Goal: Information Seeking & Learning: Understand process/instructions

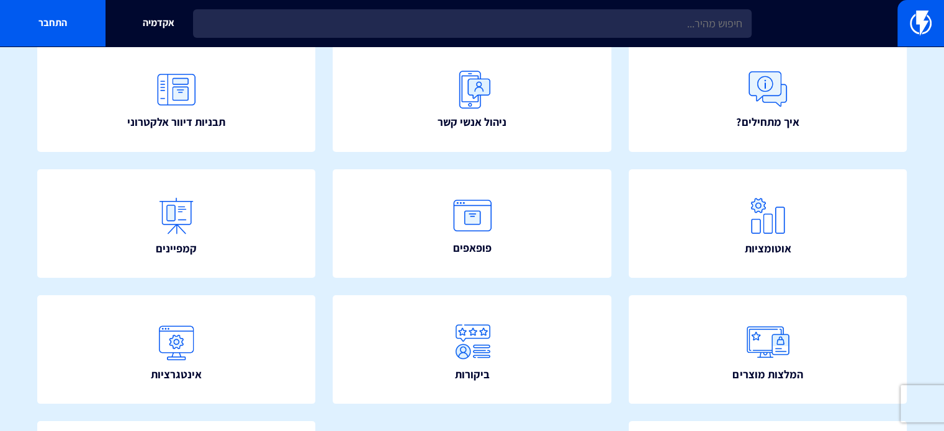
scroll to position [146, 0]
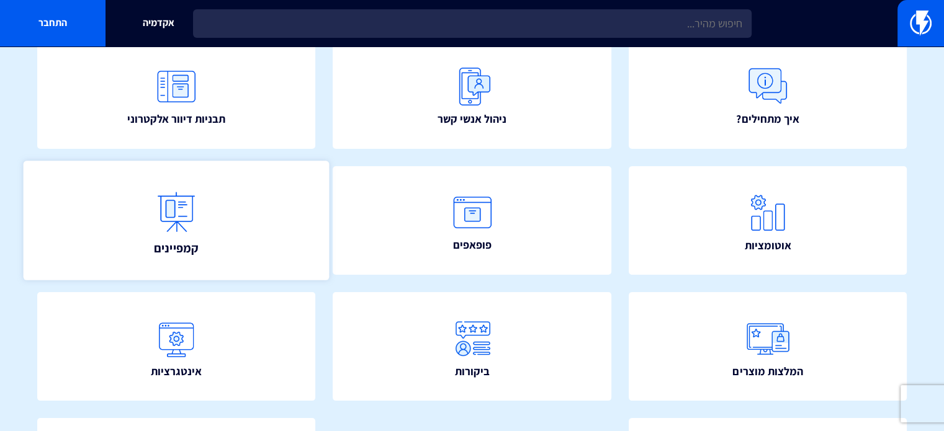
click at [229, 220] on link "קמפיינים" at bounding box center [177, 221] width 306 height 120
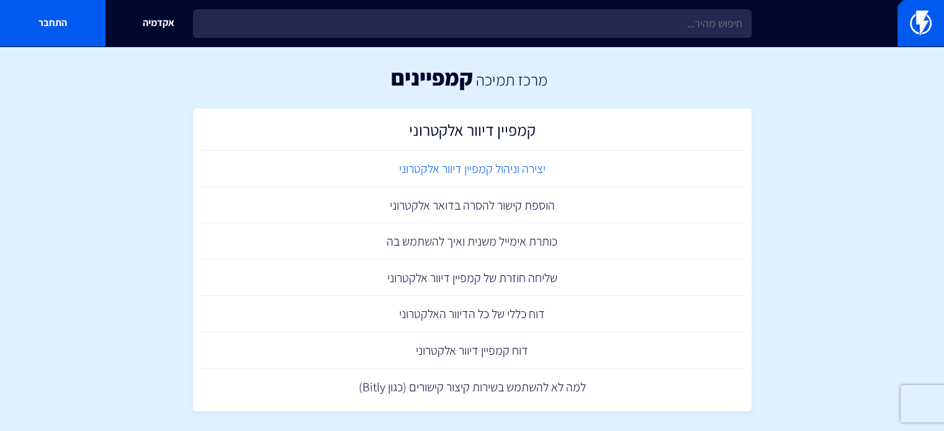
click at [454, 173] on link "יצירה וניהול קמפיין דיוור אלקטרוני" at bounding box center [472, 169] width 546 height 37
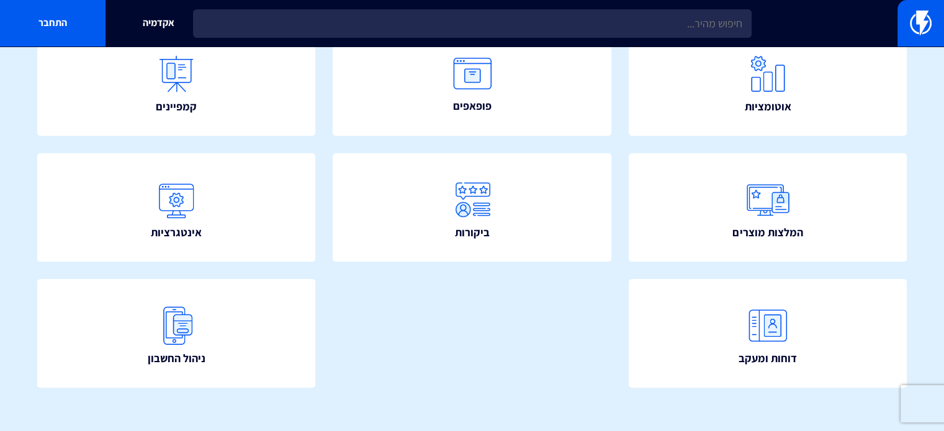
scroll to position [288, 0]
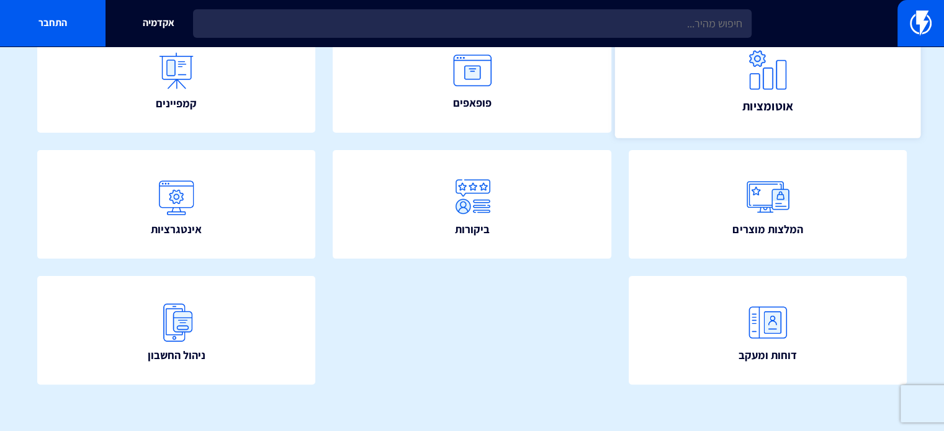
click at [674, 82] on link "אוטומציות" at bounding box center [768, 79] width 306 height 120
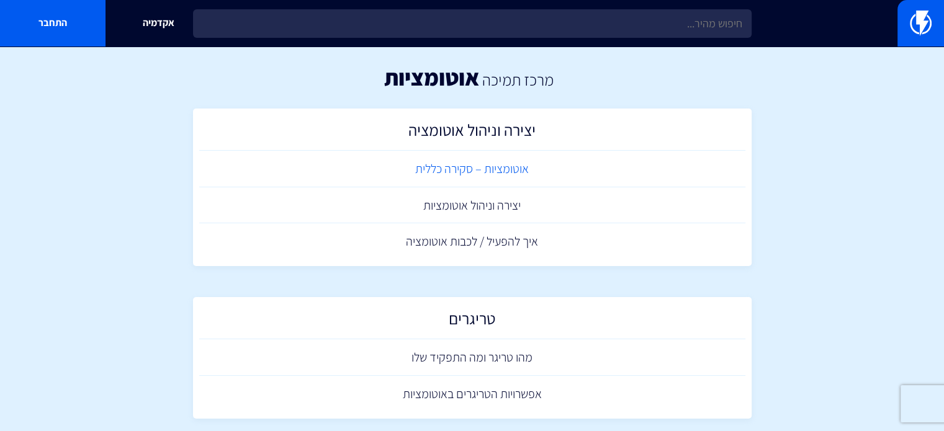
click at [518, 173] on link "אוטומציות – סקירה כללית" at bounding box center [472, 169] width 546 height 37
